Goal: Information Seeking & Learning: Learn about a topic

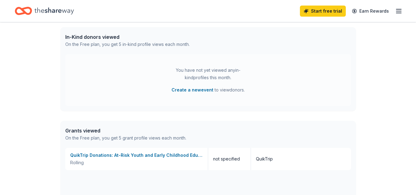
scroll to position [164, 0]
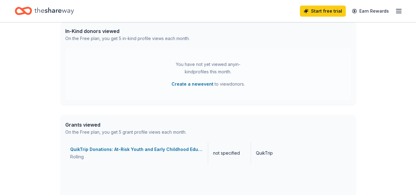
click at [184, 149] on div "QuikTrip Donations: At-Risk Youth and Early Childhood Education" at bounding box center [136, 149] width 133 height 7
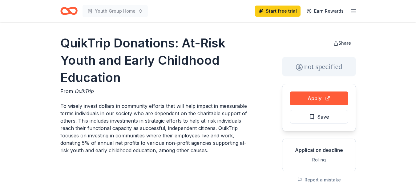
click at [184, 149] on p "To wisely invest dollars in community efforts that will help impact in measurab…" at bounding box center [156, 128] width 192 height 52
click at [314, 99] on button "Apply" at bounding box center [319, 98] width 59 height 14
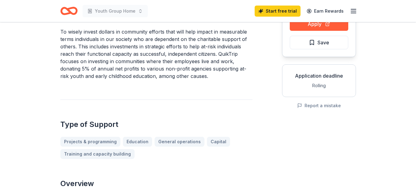
scroll to position [66, 0]
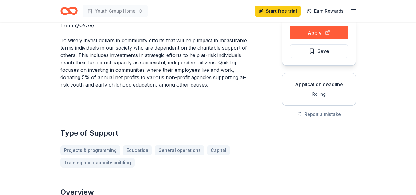
click at [355, 12] on icon "button" at bounding box center [353, 10] width 7 height 7
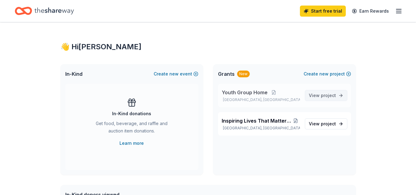
click at [335, 94] on span "project" at bounding box center [328, 95] width 15 height 5
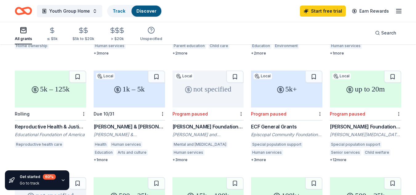
scroll to position [145, 0]
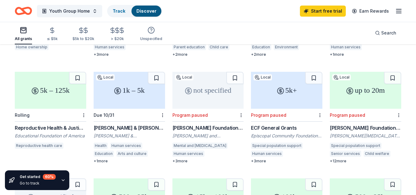
click at [142, 124] on div "Besse Johnson & George Blanton Allen Memorial Foundation Grant" at bounding box center [129, 127] width 71 height 7
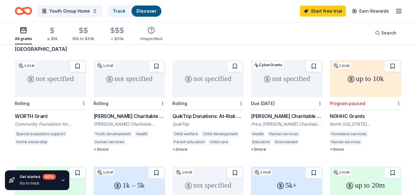
scroll to position [55, 0]
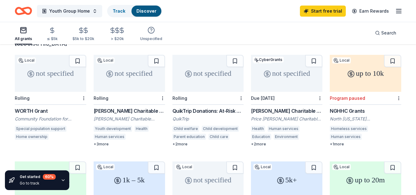
click at [38, 107] on div "WORTH Grant" at bounding box center [50, 110] width 71 height 7
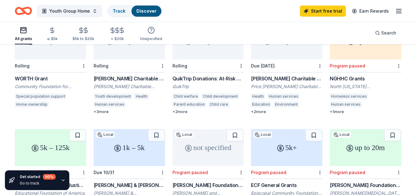
scroll to position [89, 0]
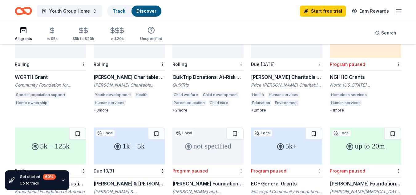
click at [122, 73] on div "Tull Charitable Foundation Grant" at bounding box center [129, 76] width 71 height 7
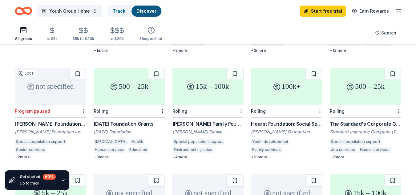
scroll to position [262, 0]
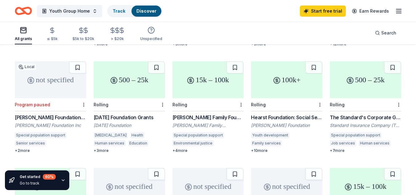
click at [282, 114] on div "Hearst Foundation: Social Service Grant" at bounding box center [286, 117] width 71 height 7
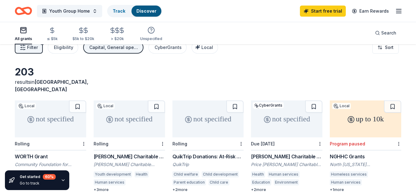
scroll to position [0, 0]
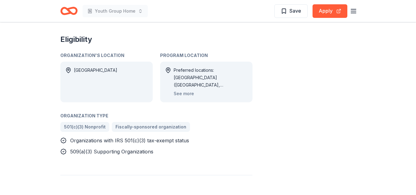
scroll to position [320, 0]
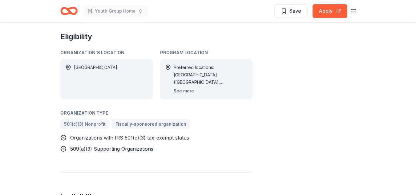
click at [188, 90] on button "See more" at bounding box center [184, 90] width 20 height 7
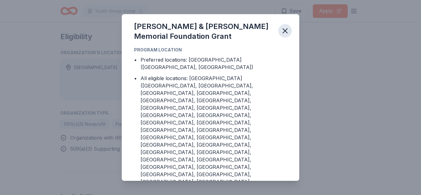
click at [289, 35] on icon "button" at bounding box center [285, 30] width 9 height 9
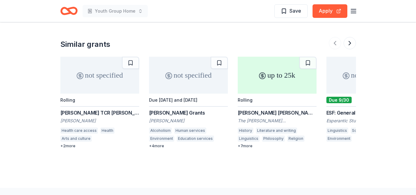
scroll to position [658, 0]
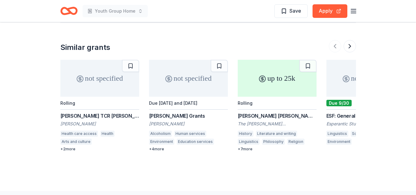
click at [348, 118] on div "ESF: General Support Fund" at bounding box center [365, 115] width 79 height 7
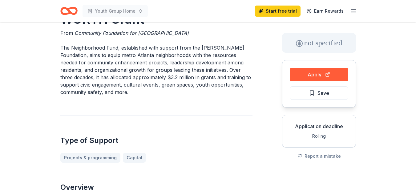
scroll to position [17, 0]
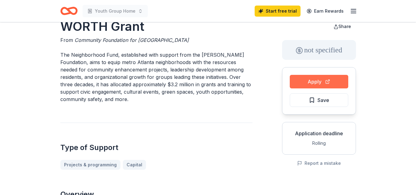
click at [310, 84] on button "Apply" at bounding box center [319, 82] width 59 height 14
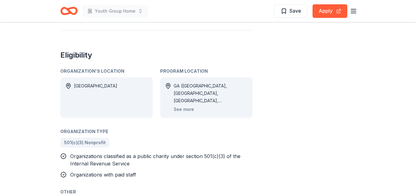
scroll to position [316, 0]
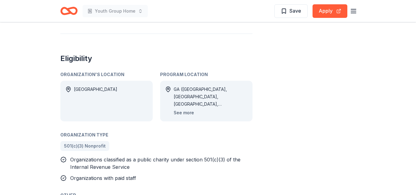
click at [190, 109] on button "See more" at bounding box center [184, 112] width 20 height 7
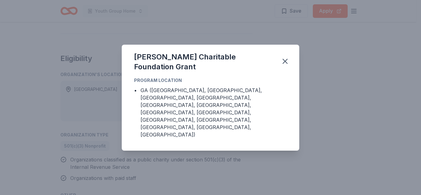
click at [288, 66] on div "Tull Charitable Foundation Grant" at bounding box center [210, 61] width 177 height 32
click at [283, 66] on icon "button" at bounding box center [285, 61] width 9 height 9
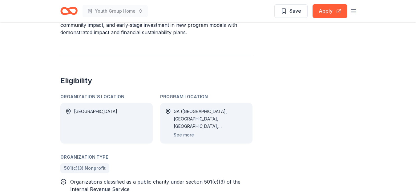
scroll to position [280, 0]
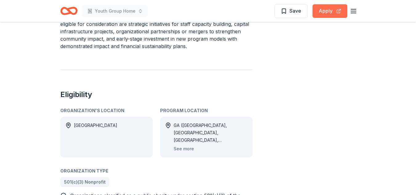
click at [330, 14] on button "Apply" at bounding box center [330, 11] width 35 height 14
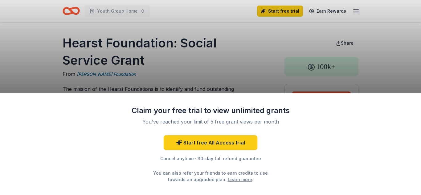
click at [372, 62] on div "Claim your free trial to view unlimited grants You've reached your limit of 5 f…" at bounding box center [210, 97] width 421 height 195
click at [277, 52] on div "Claim your free trial to view unlimited grants You've reached your limit of 5 f…" at bounding box center [210, 97] width 421 height 195
click at [272, 50] on div "Claim your free trial to view unlimited grants You've reached your limit of 5 f…" at bounding box center [210, 97] width 421 height 195
